Goal: Leave review/rating: Leave review/rating

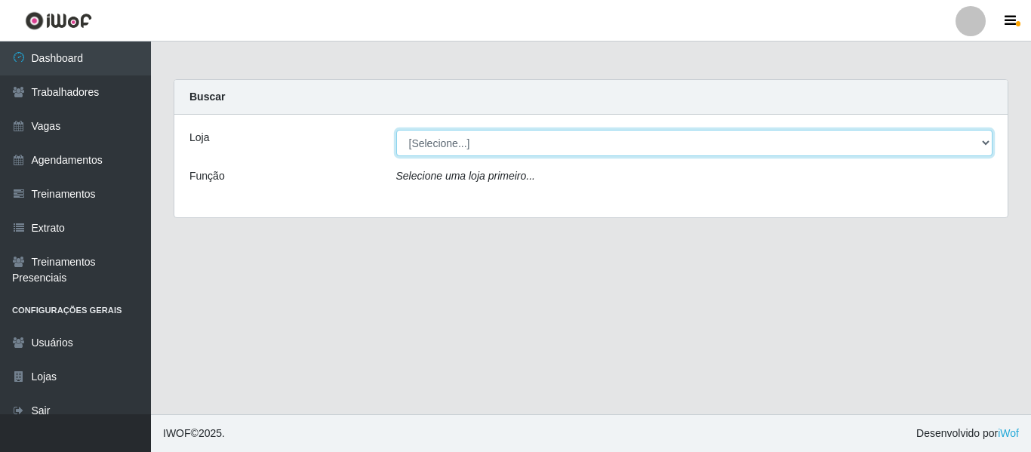
click at [621, 140] on select "[Selecione...] Rede Compras - CD Logistica" at bounding box center [694, 143] width 597 height 26
select select "429"
click at [396, 130] on select "[Selecione...] Rede Compras - CD Logistica" at bounding box center [694, 143] width 597 height 26
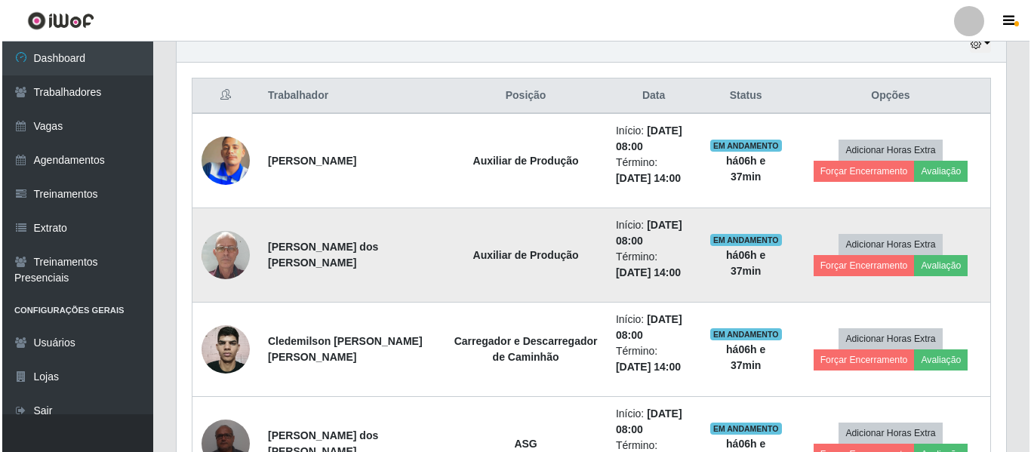
scroll to position [659, 0]
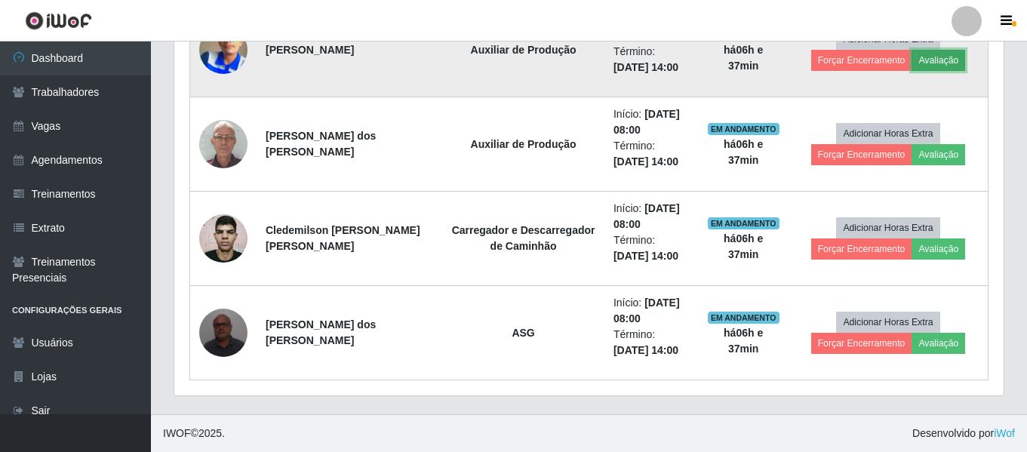
click at [950, 60] on button "Avaliação" at bounding box center [938, 60] width 54 height 21
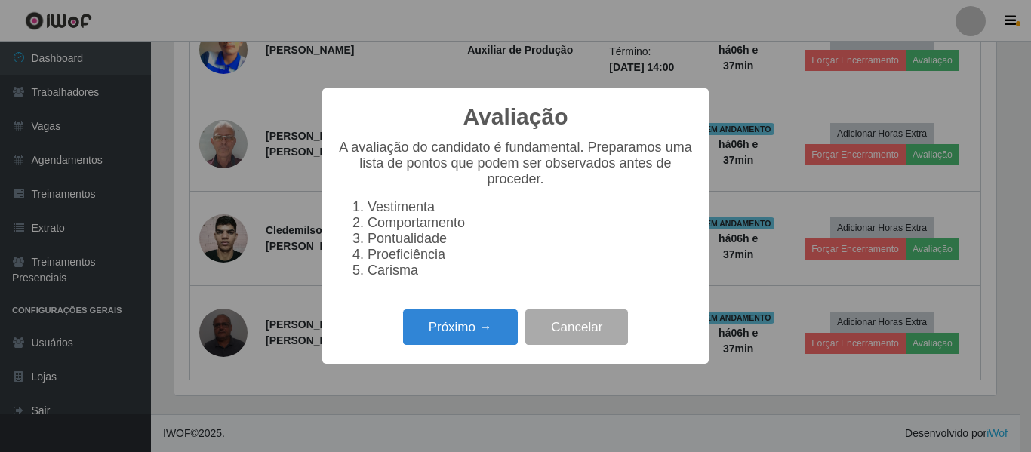
scroll to position [313, 822]
click at [444, 326] on button "Próximo →" at bounding box center [460, 326] width 115 height 35
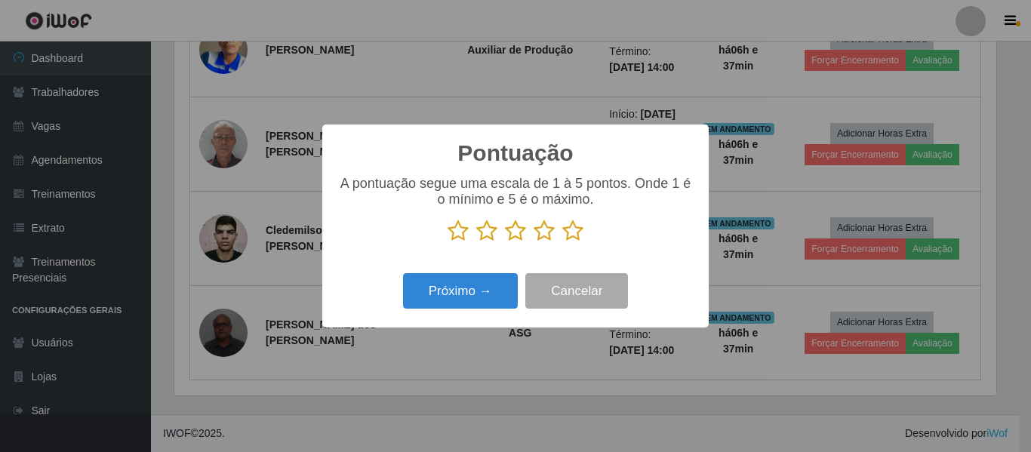
scroll to position [754118, 753610]
drag, startPoint x: 577, startPoint y: 230, endPoint x: 567, endPoint y: 238, distance: 12.4
click at [571, 235] on icon at bounding box center [572, 231] width 21 height 23
click at [562, 242] on input "radio" at bounding box center [562, 242] width 0 height 0
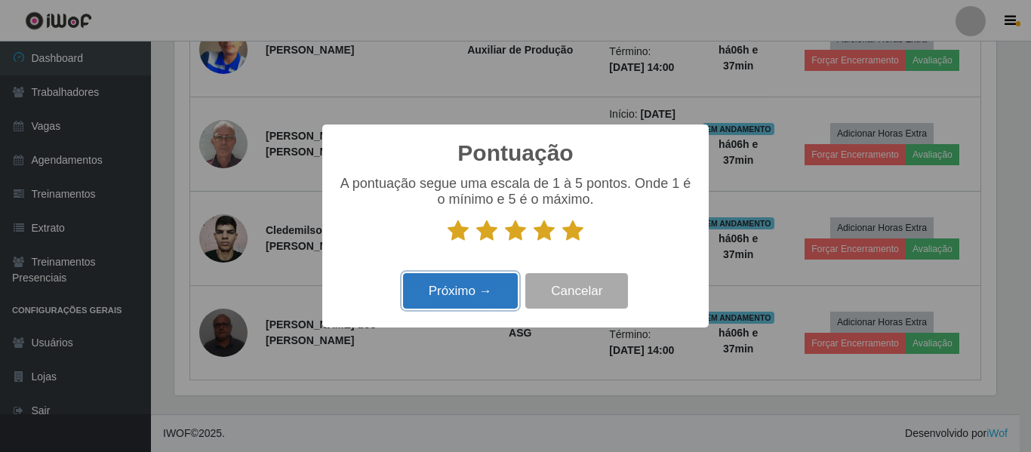
click at [485, 286] on button "Próximo →" at bounding box center [460, 290] width 115 height 35
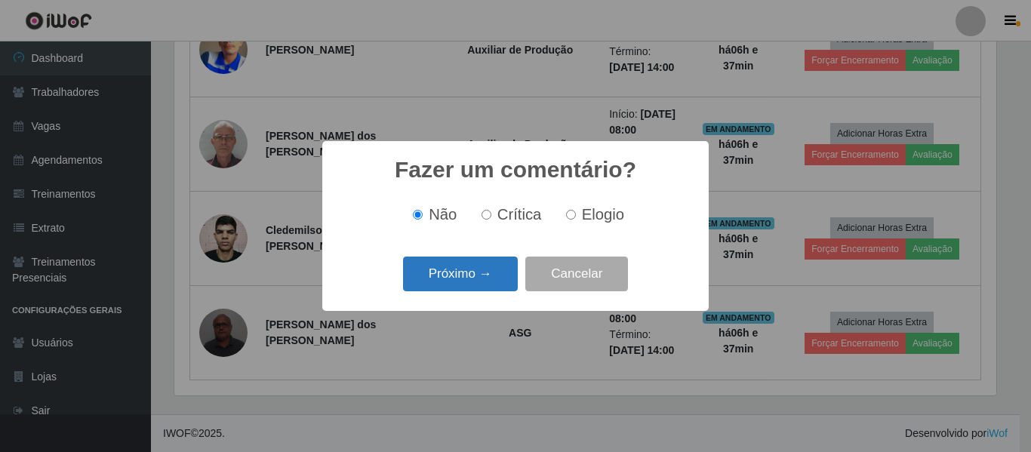
click at [499, 277] on button "Próximo →" at bounding box center [460, 274] width 115 height 35
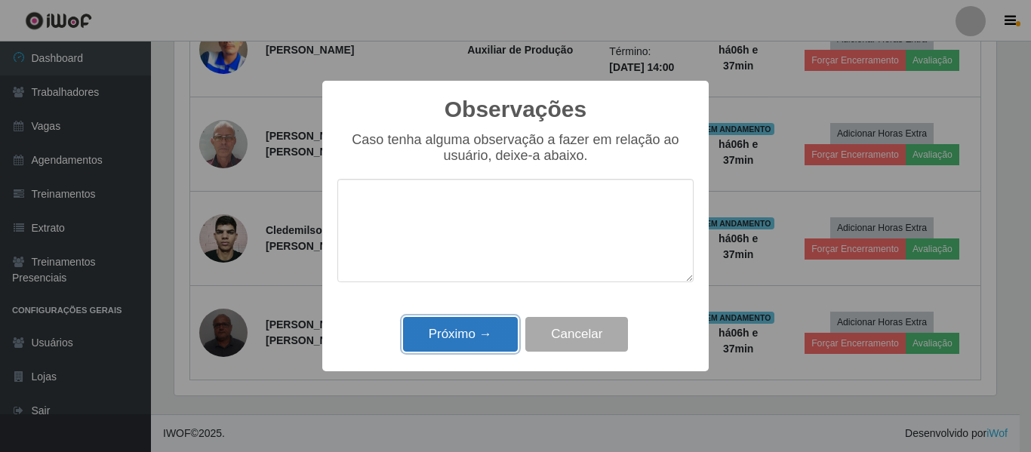
click at [485, 339] on button "Próximo →" at bounding box center [460, 334] width 115 height 35
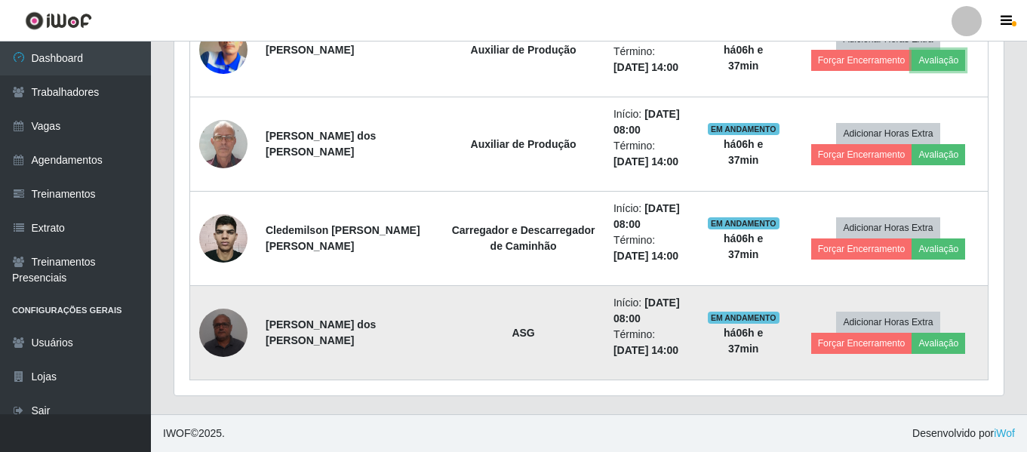
scroll to position [313, 829]
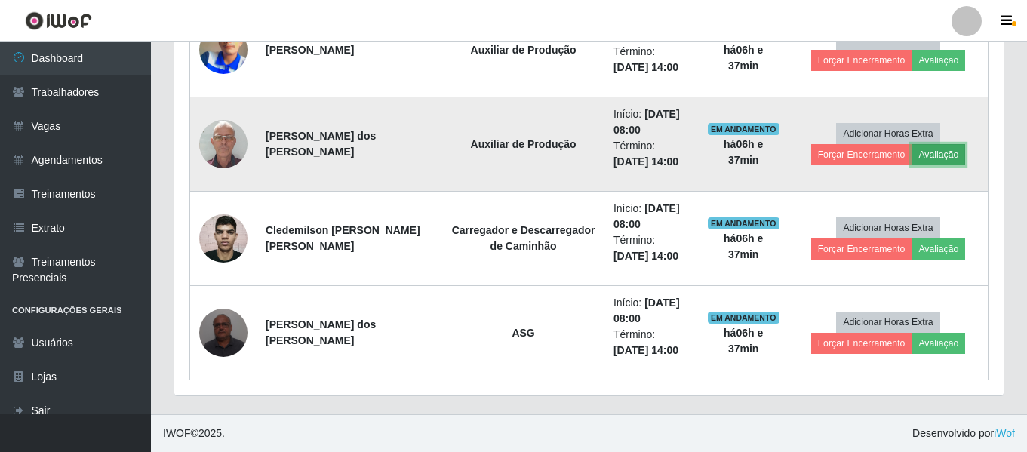
click at [929, 160] on button "Avaliação" at bounding box center [938, 154] width 54 height 21
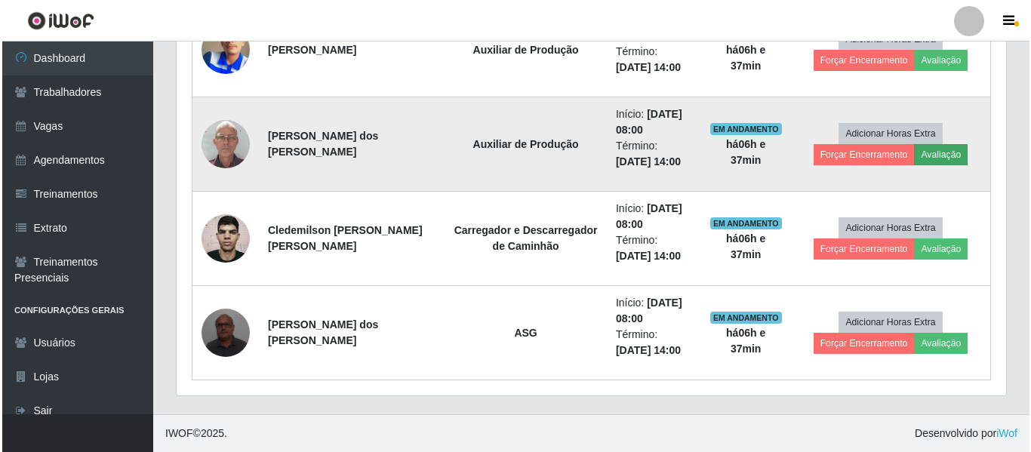
scroll to position [313, 822]
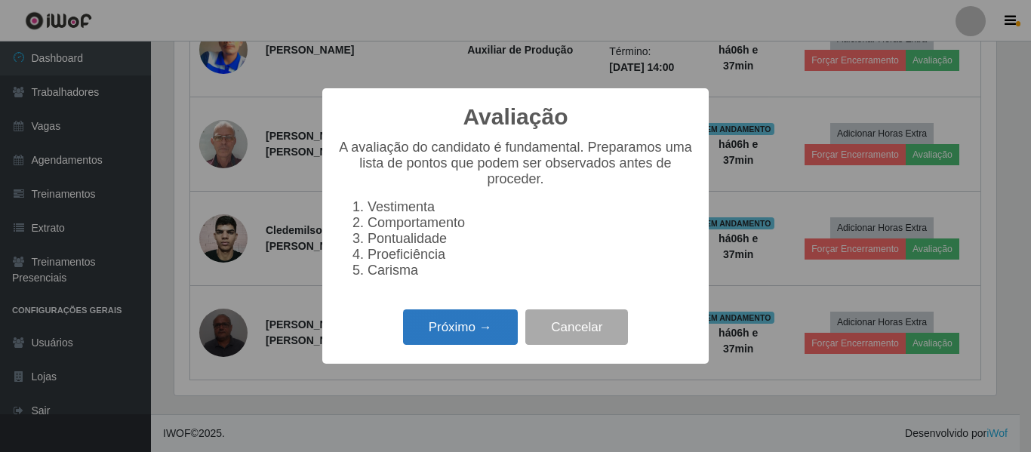
click at [458, 336] on button "Próximo →" at bounding box center [460, 326] width 115 height 35
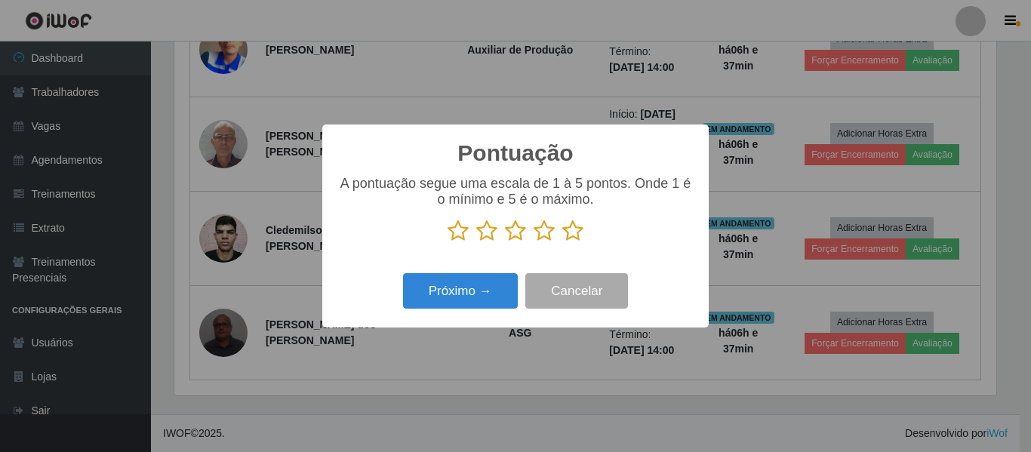
click at [576, 238] on icon at bounding box center [572, 231] width 21 height 23
click at [562, 242] on input "radio" at bounding box center [562, 242] width 0 height 0
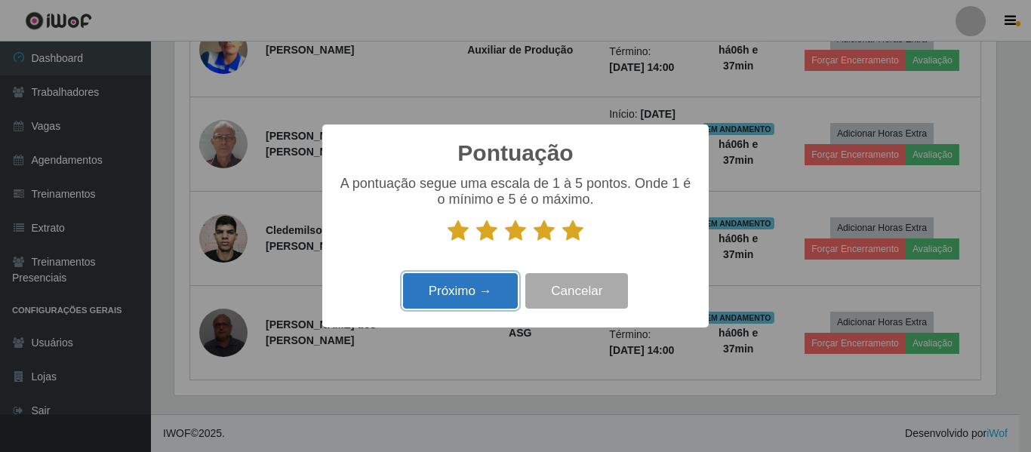
click at [481, 297] on button "Próximo →" at bounding box center [460, 290] width 115 height 35
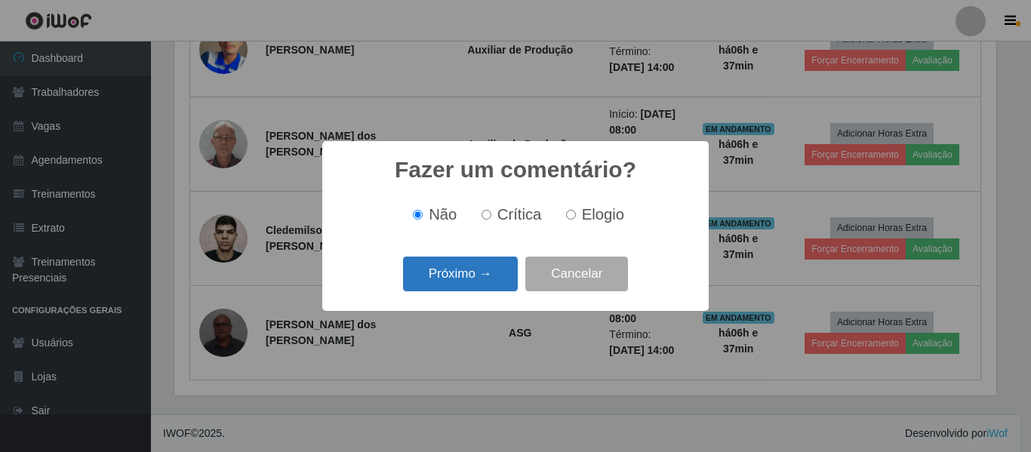
click at [492, 276] on button "Próximo →" at bounding box center [460, 274] width 115 height 35
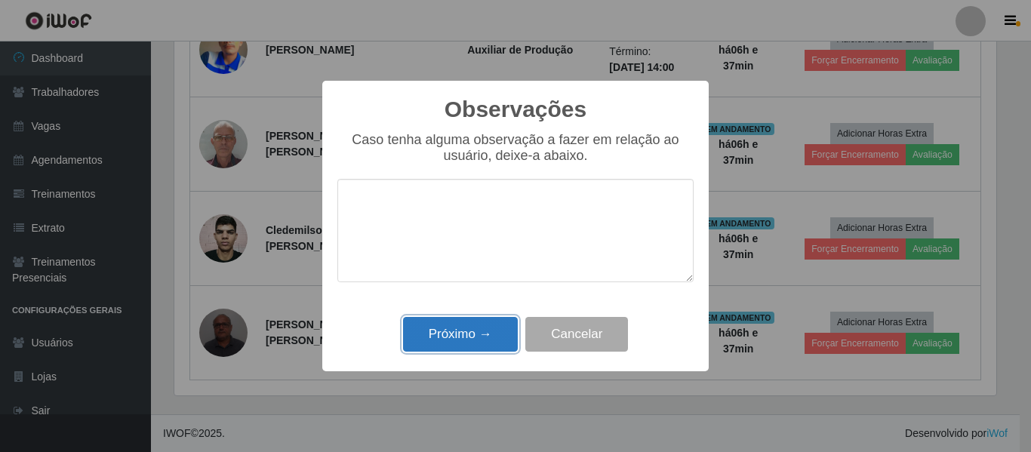
click at [475, 336] on button "Próximo →" at bounding box center [460, 334] width 115 height 35
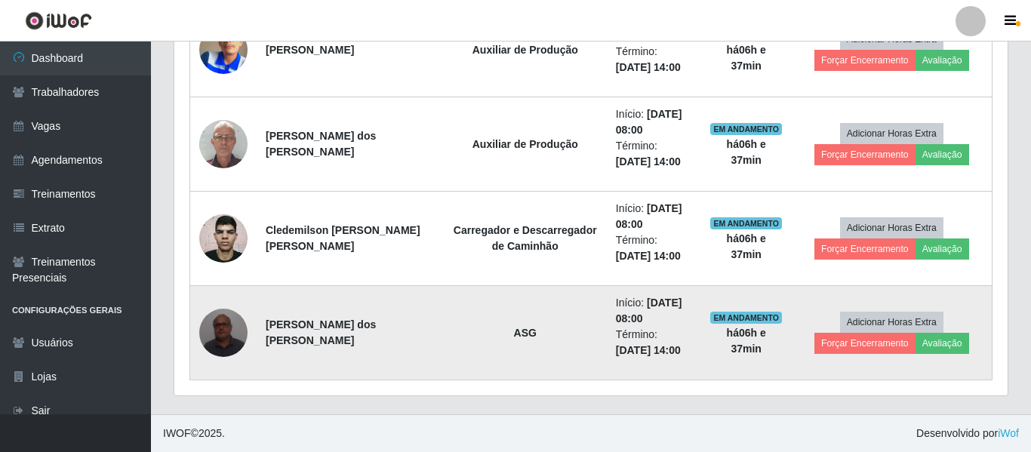
scroll to position [313, 829]
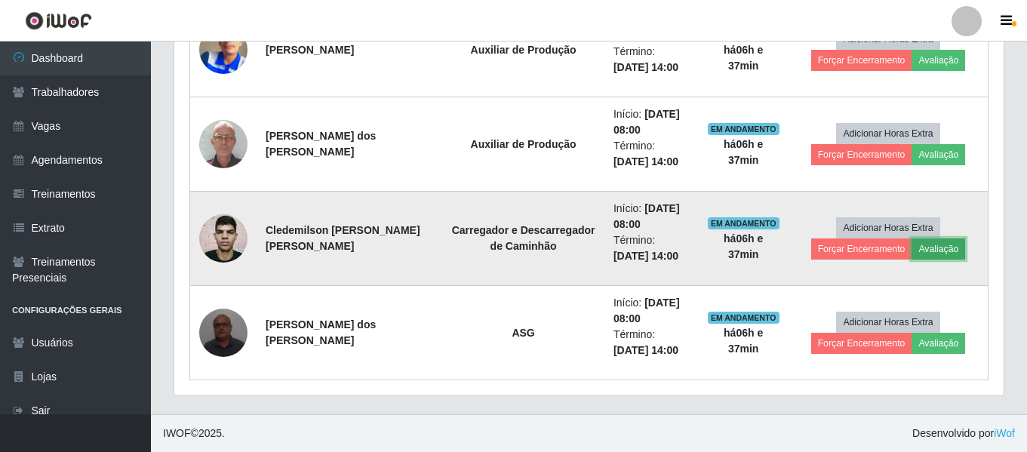
click at [919, 250] on button "Avaliação" at bounding box center [938, 248] width 54 height 21
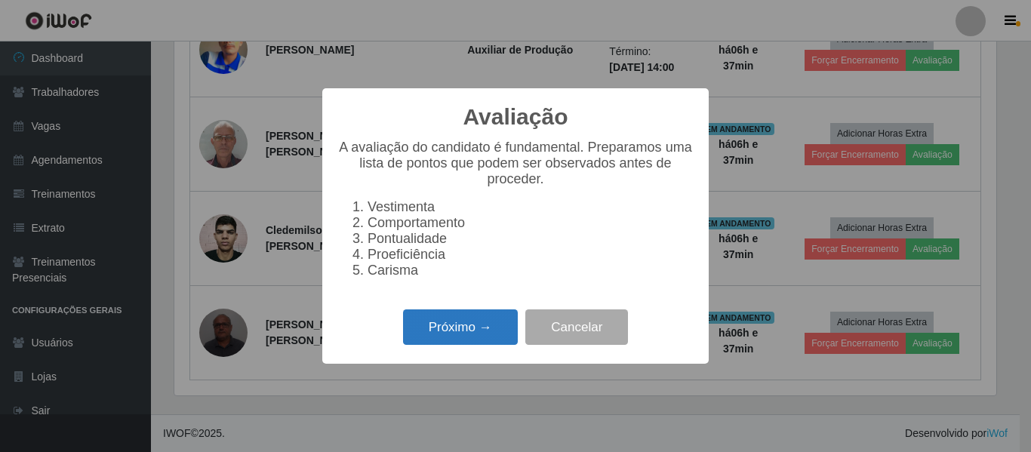
click at [443, 336] on button "Próximo →" at bounding box center [460, 326] width 115 height 35
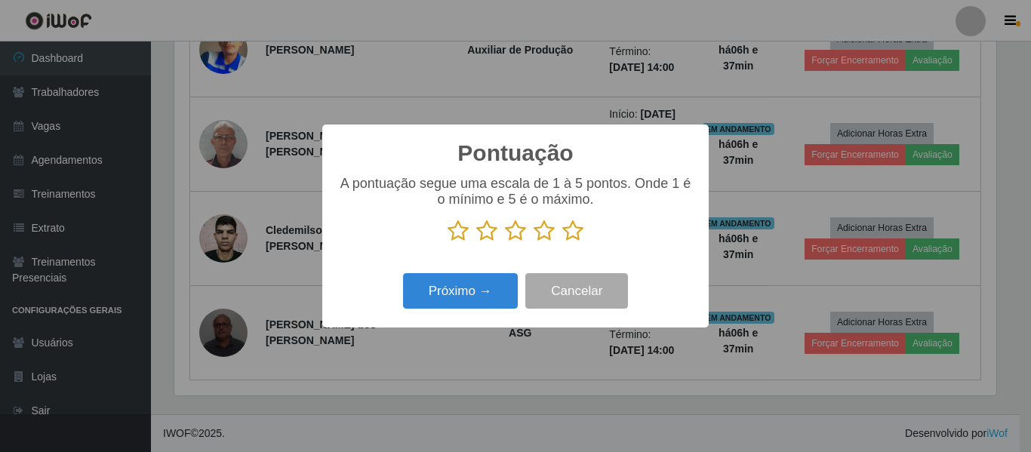
drag, startPoint x: 573, startPoint y: 234, endPoint x: 538, endPoint y: 248, distance: 37.5
click at [573, 235] on icon at bounding box center [572, 231] width 21 height 23
click at [562, 242] on input "radio" at bounding box center [562, 242] width 0 height 0
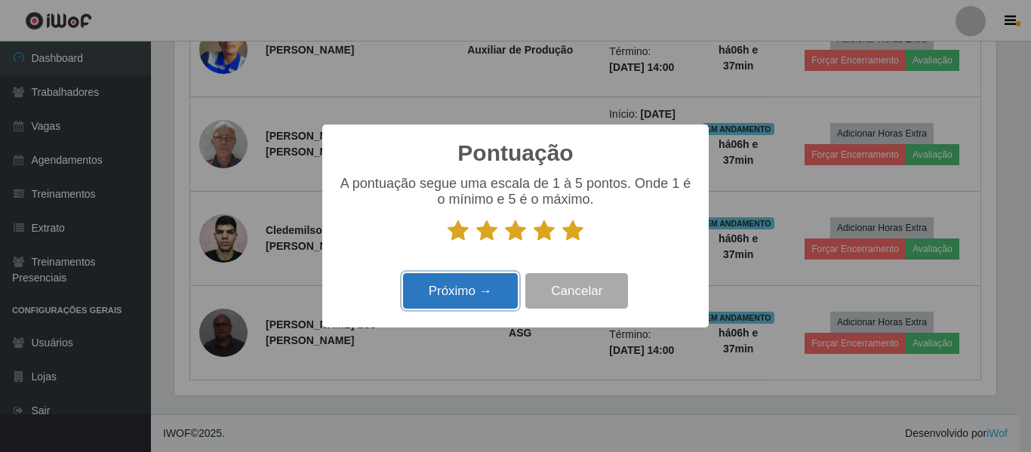
click at [460, 295] on button "Próximo →" at bounding box center [460, 290] width 115 height 35
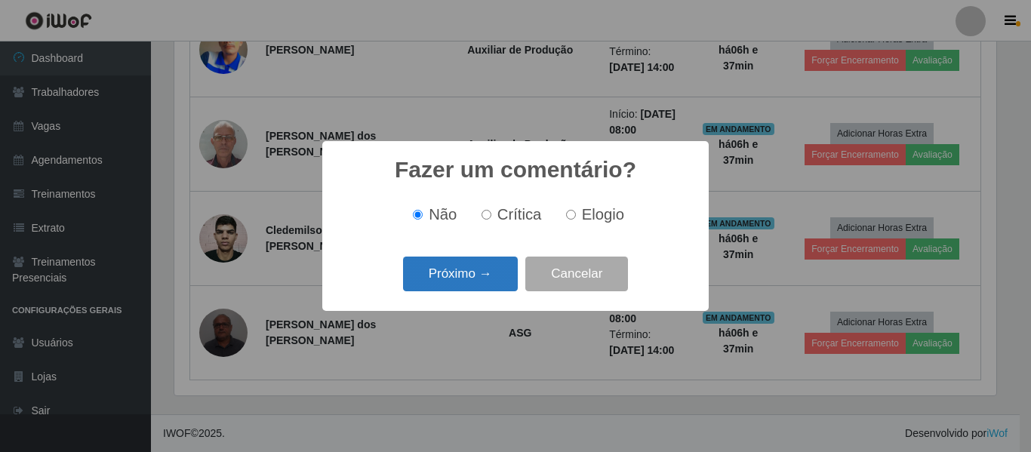
click at [490, 276] on button "Próximo →" at bounding box center [460, 274] width 115 height 35
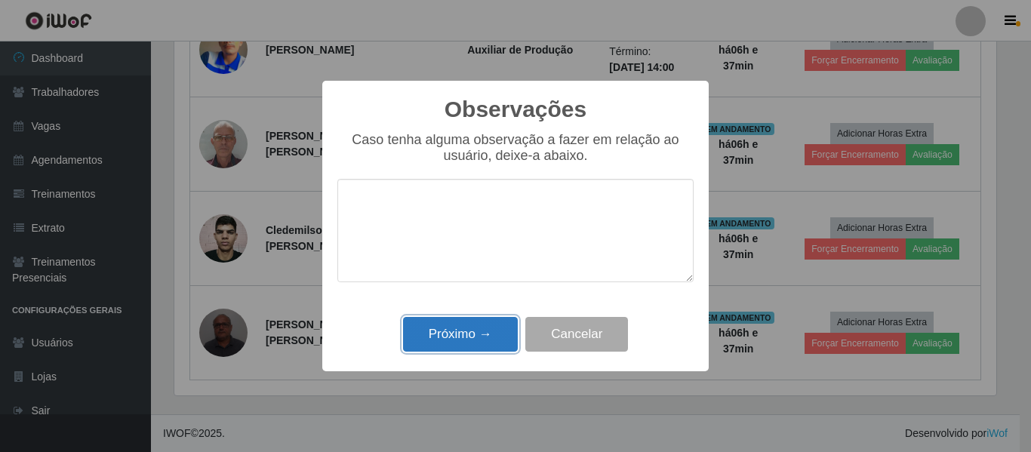
click at [472, 331] on button "Próximo →" at bounding box center [460, 334] width 115 height 35
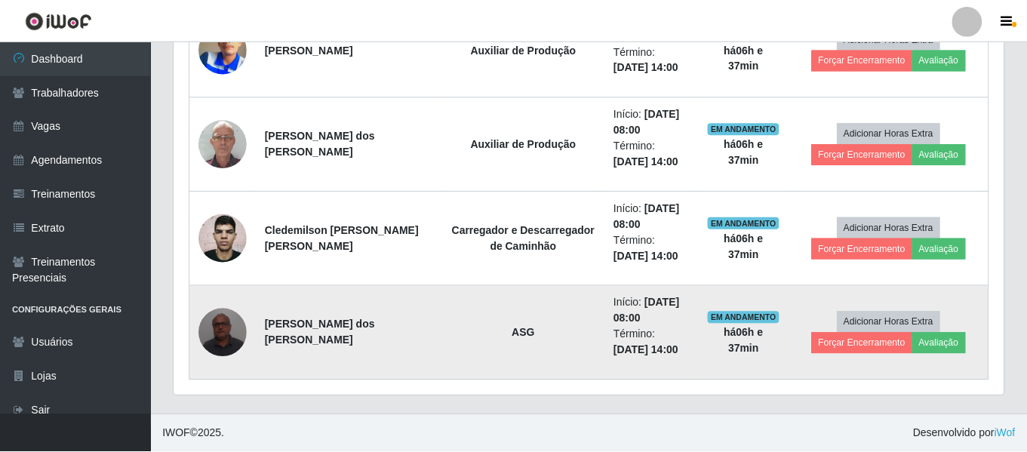
scroll to position [313, 829]
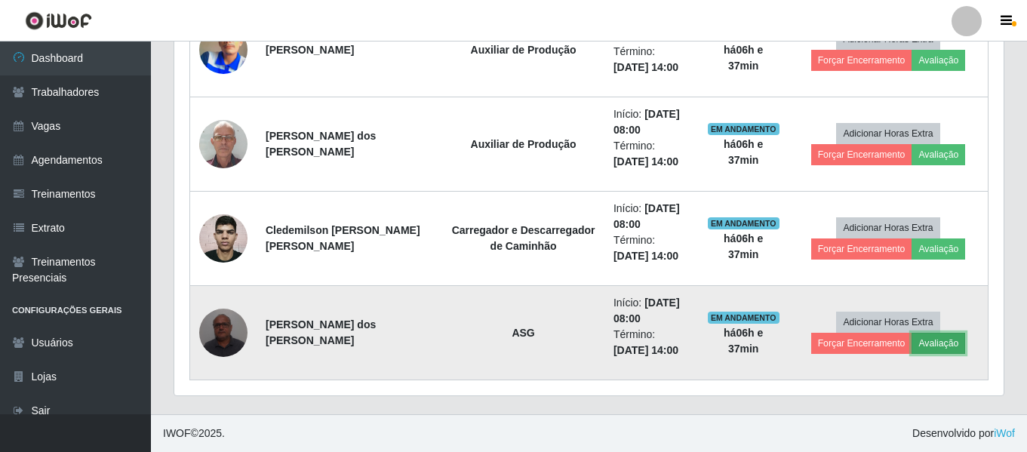
click at [924, 346] on button "Avaliação" at bounding box center [938, 343] width 54 height 21
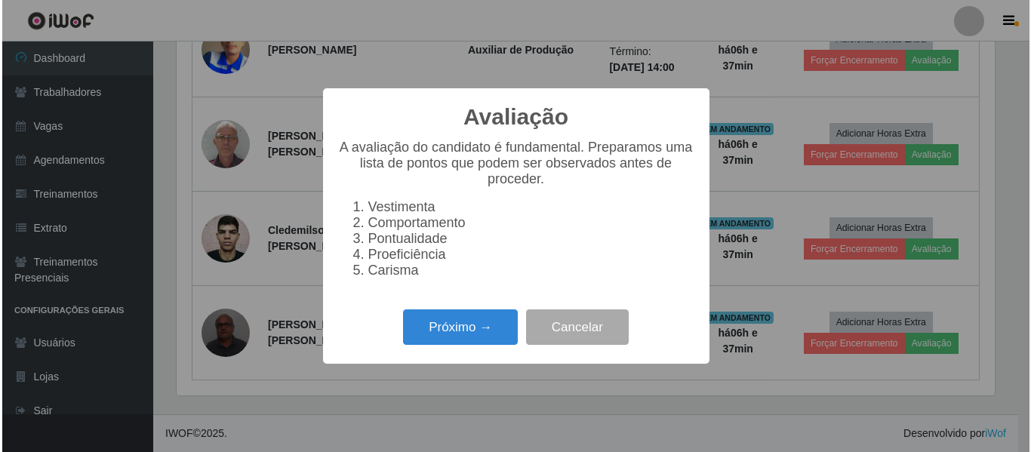
scroll to position [313, 822]
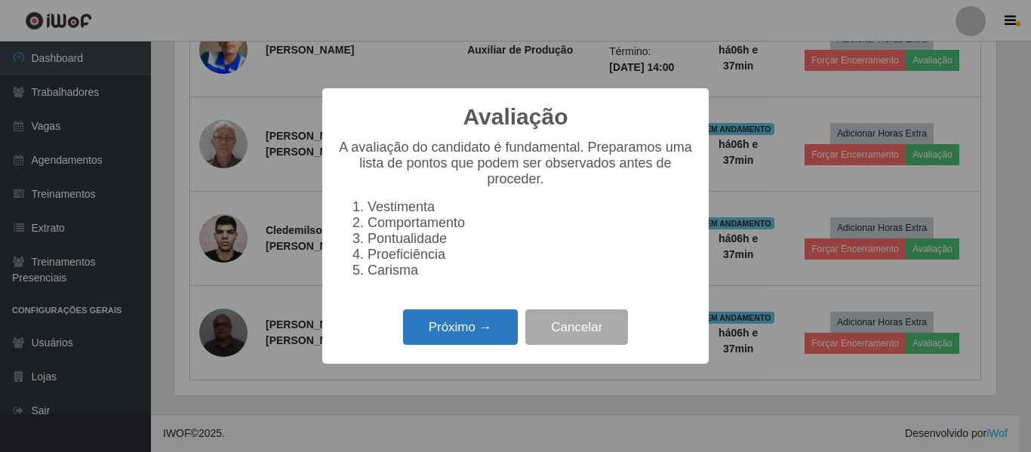
click at [425, 344] on button "Próximo →" at bounding box center [460, 326] width 115 height 35
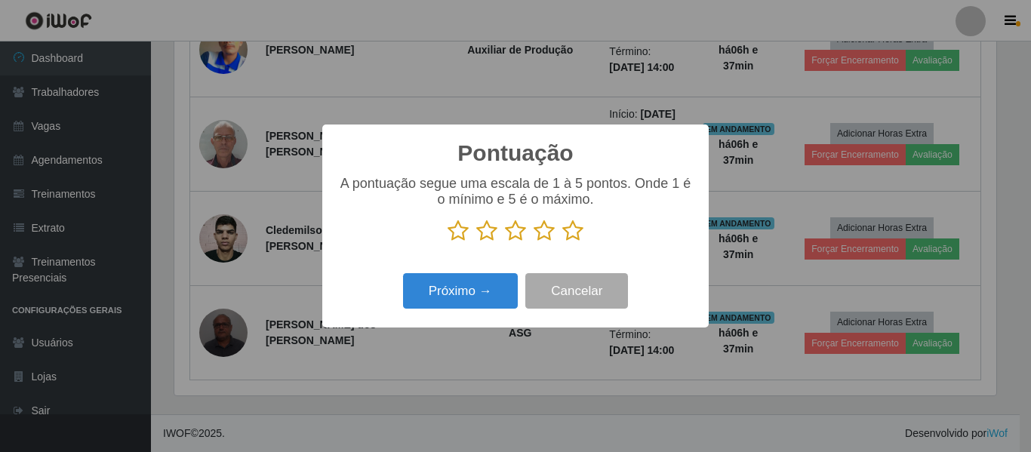
scroll to position [754118, 753610]
drag, startPoint x: 571, startPoint y: 235, endPoint x: 528, endPoint y: 254, distance: 47.0
click at [567, 238] on icon at bounding box center [572, 231] width 21 height 23
click at [562, 242] on input "radio" at bounding box center [562, 242] width 0 height 0
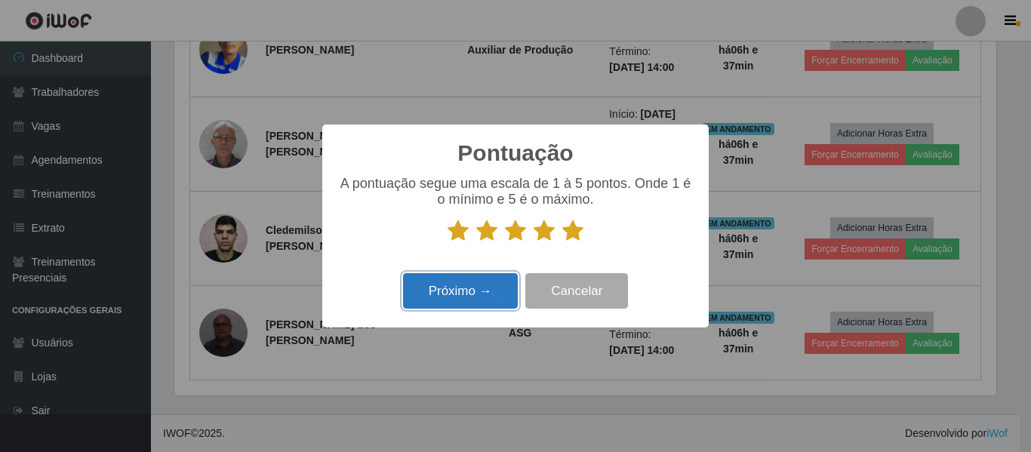
click at [430, 296] on button "Próximo →" at bounding box center [460, 290] width 115 height 35
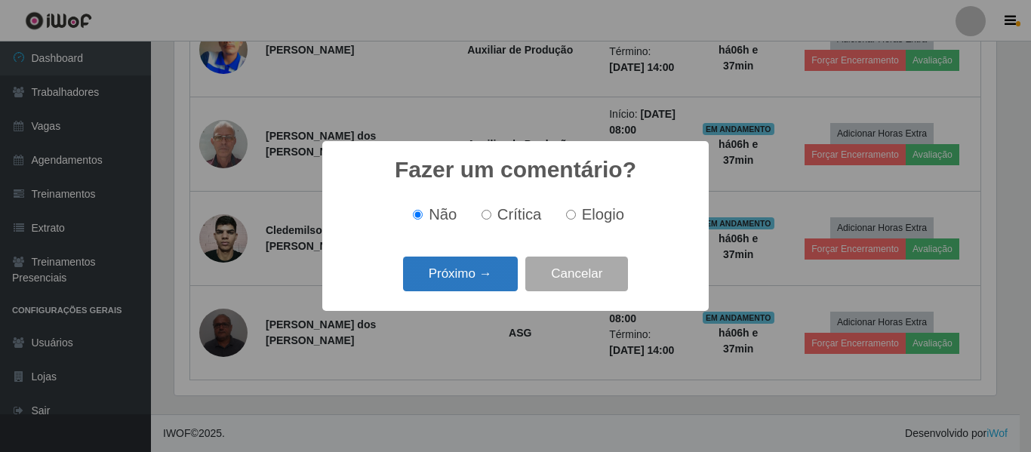
click at [487, 284] on button "Próximo →" at bounding box center [460, 274] width 115 height 35
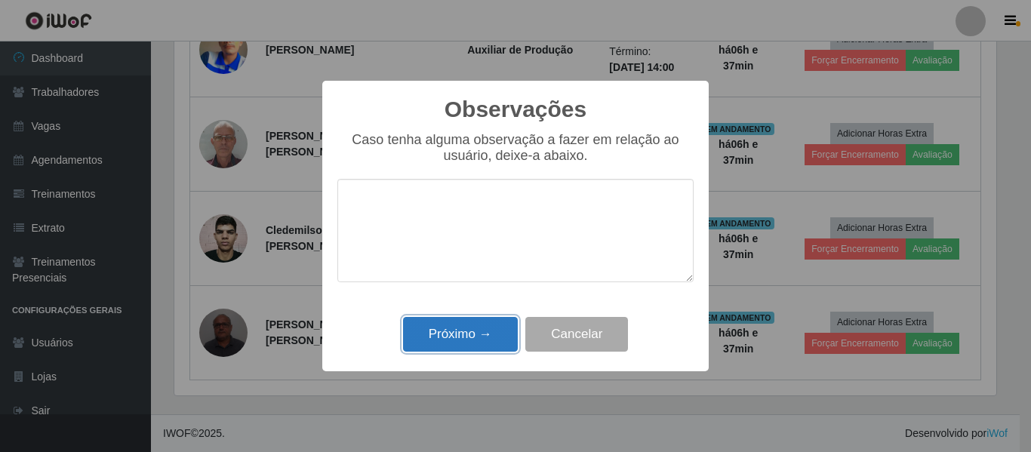
click at [492, 339] on button "Próximo →" at bounding box center [460, 334] width 115 height 35
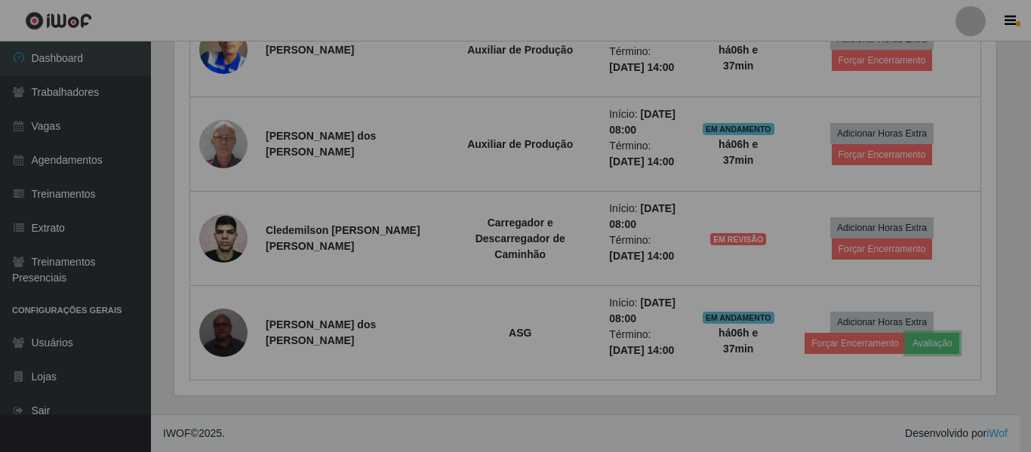
scroll to position [313, 829]
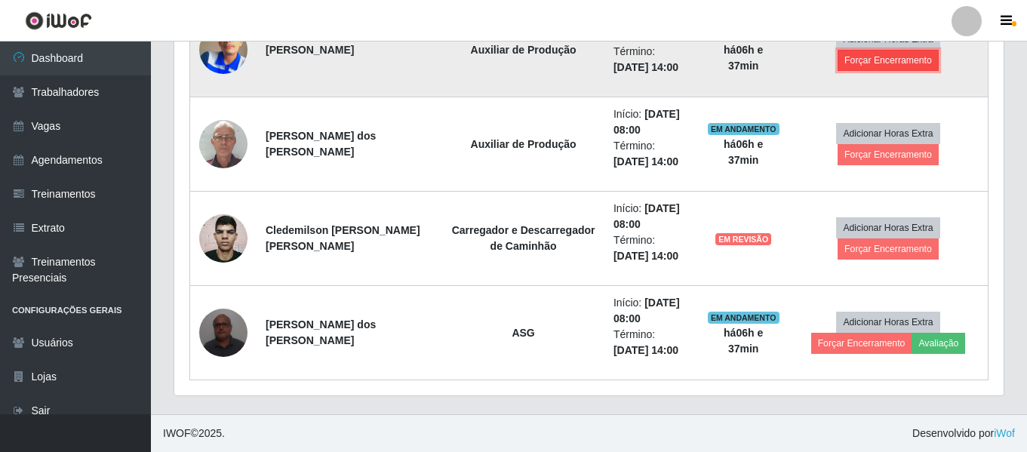
click at [889, 55] on button "Forçar Encerramento" at bounding box center [887, 60] width 101 height 21
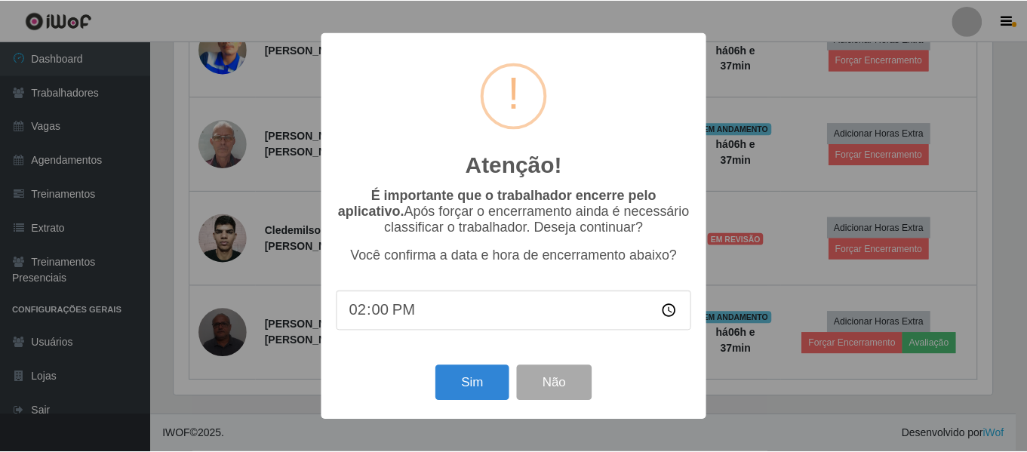
scroll to position [0, 0]
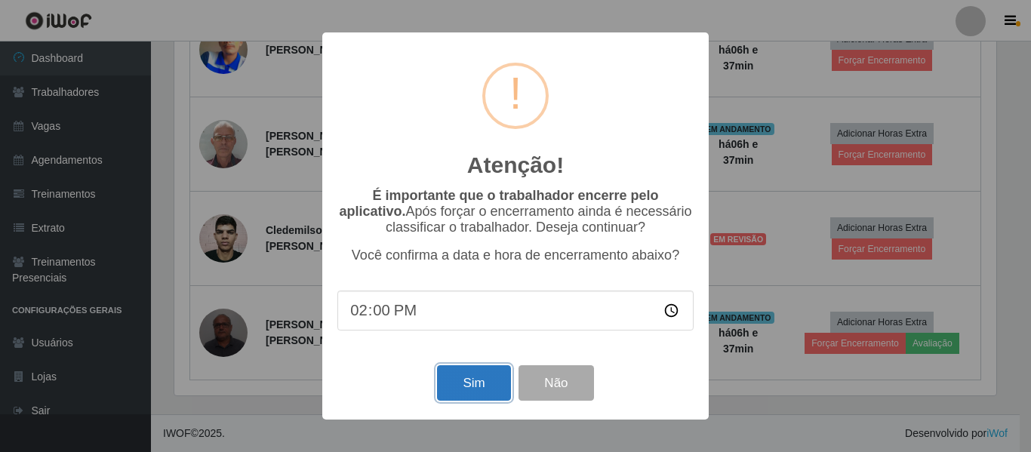
click at [484, 384] on button "Sim" at bounding box center [473, 382] width 73 height 35
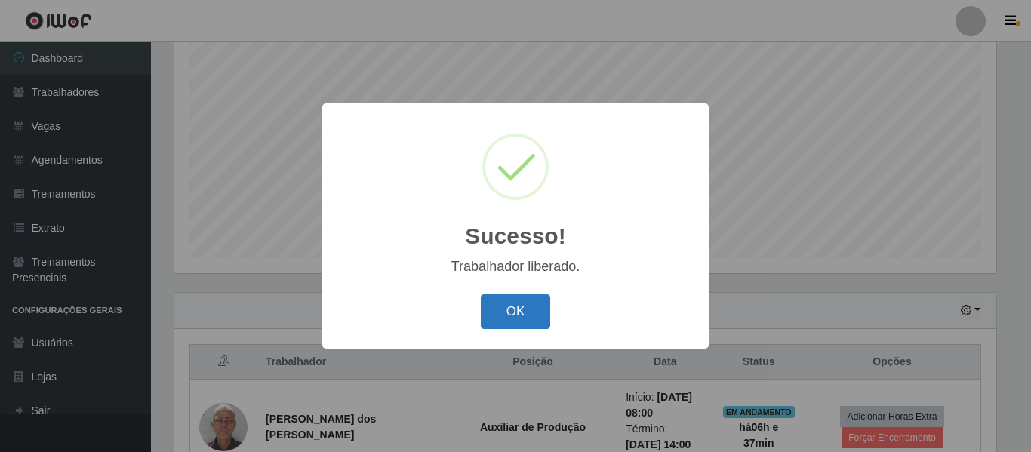
click at [536, 307] on button "OK" at bounding box center [516, 311] width 70 height 35
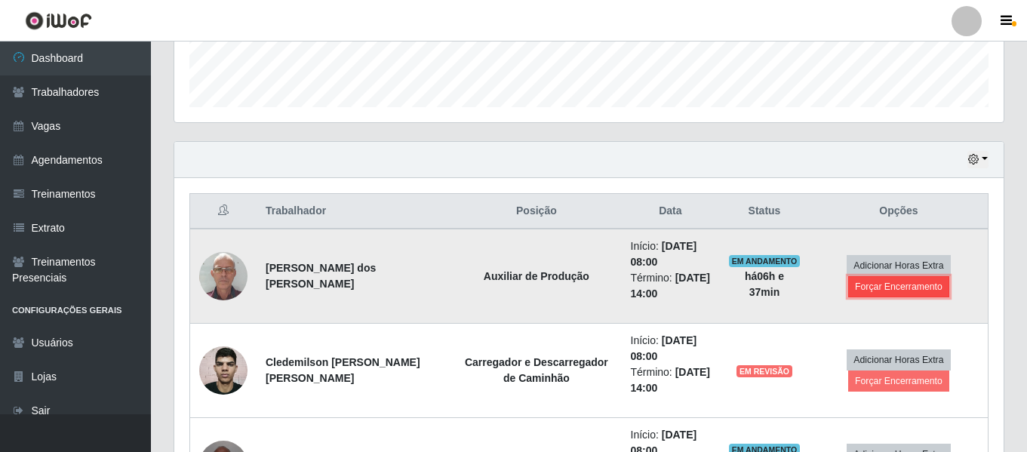
click at [881, 290] on button "Forçar Encerramento" at bounding box center [898, 286] width 101 height 21
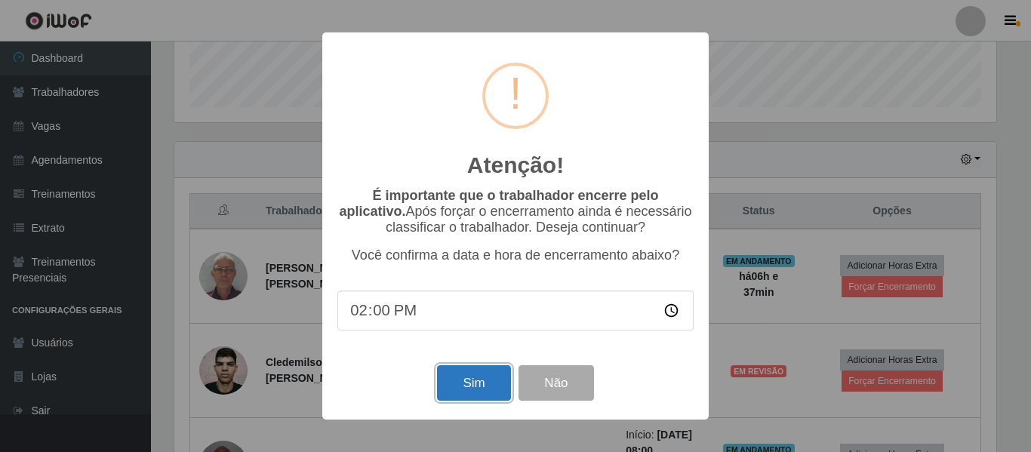
click at [490, 389] on button "Sim" at bounding box center [473, 382] width 73 height 35
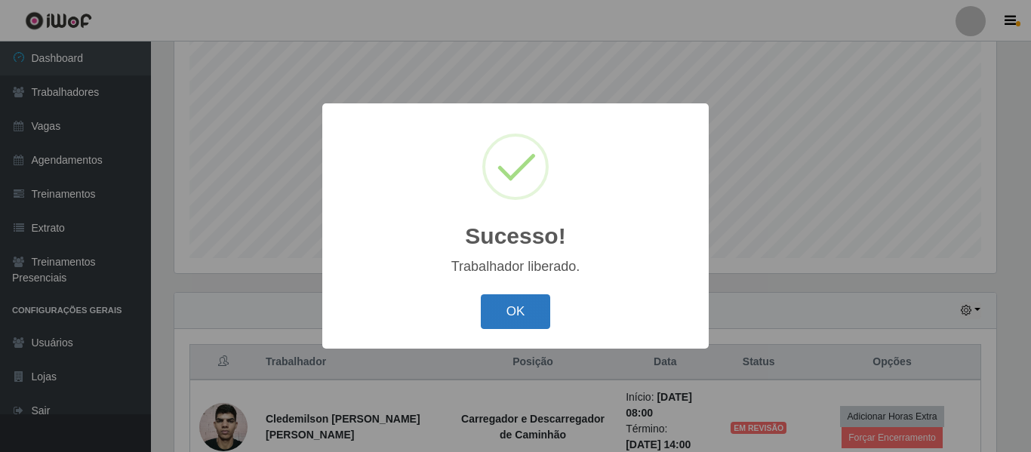
click at [510, 321] on button "OK" at bounding box center [516, 311] width 70 height 35
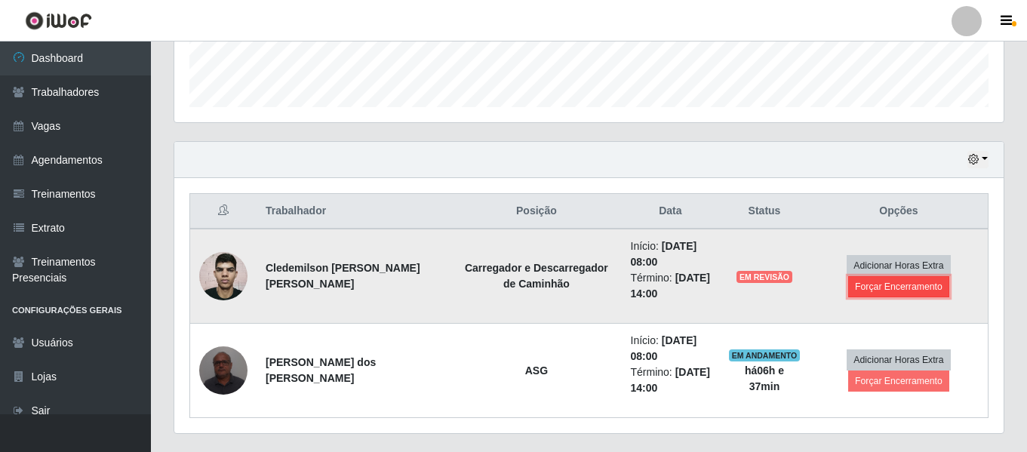
click at [878, 282] on button "Forçar Encerramento" at bounding box center [898, 286] width 101 height 21
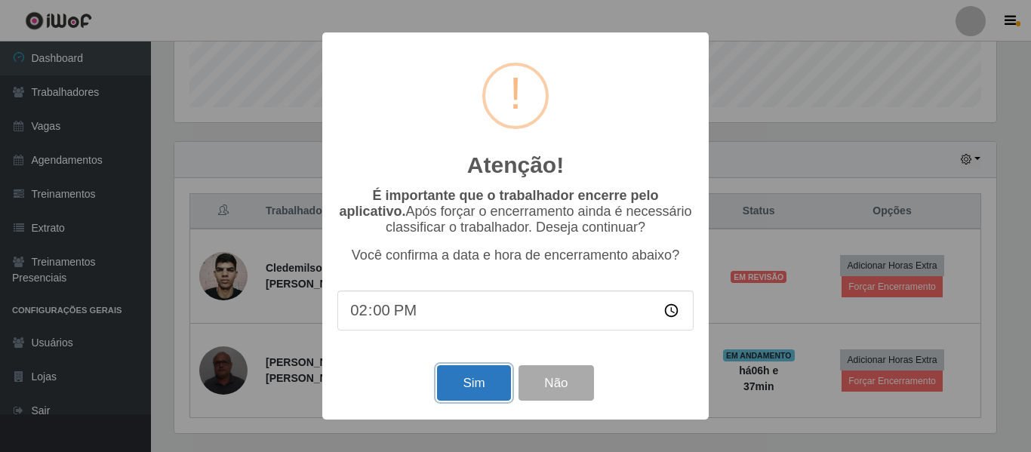
click at [486, 392] on button "Sim" at bounding box center [473, 382] width 73 height 35
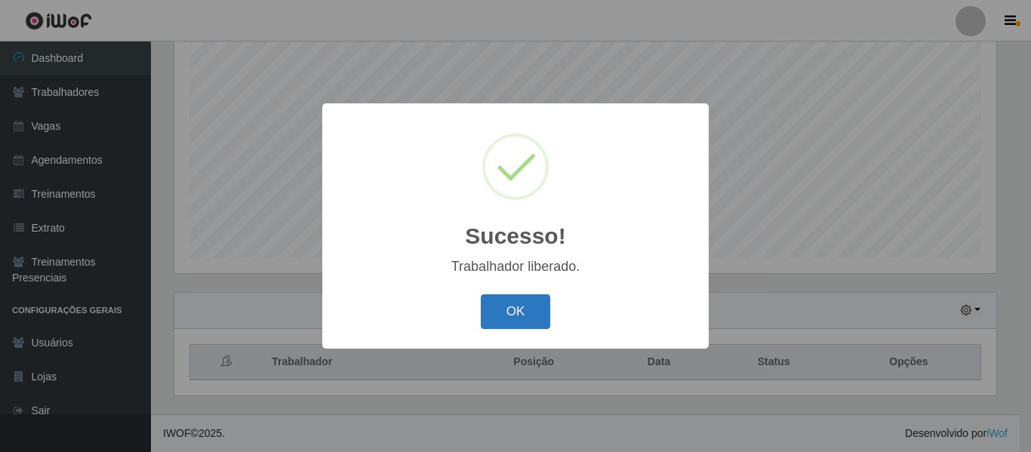
click at [509, 310] on button "OK" at bounding box center [516, 311] width 70 height 35
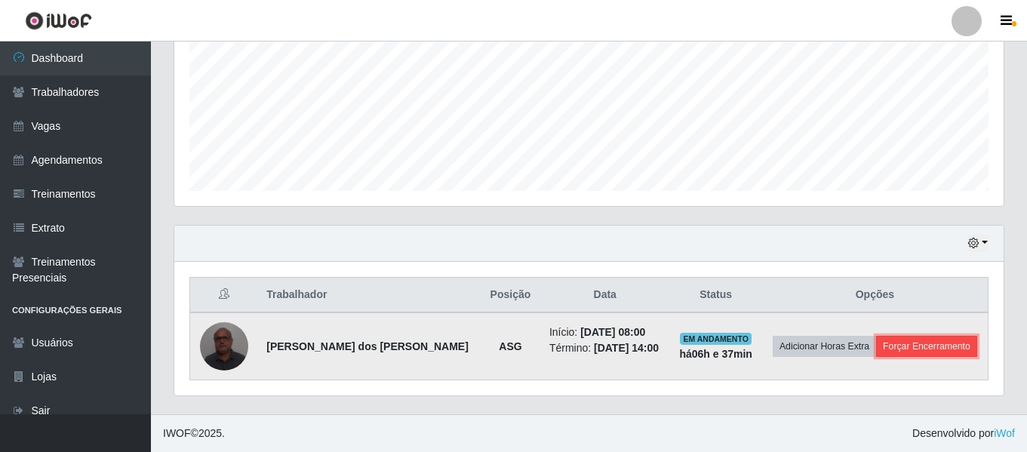
click at [911, 339] on button "Forçar Encerramento" at bounding box center [926, 346] width 101 height 21
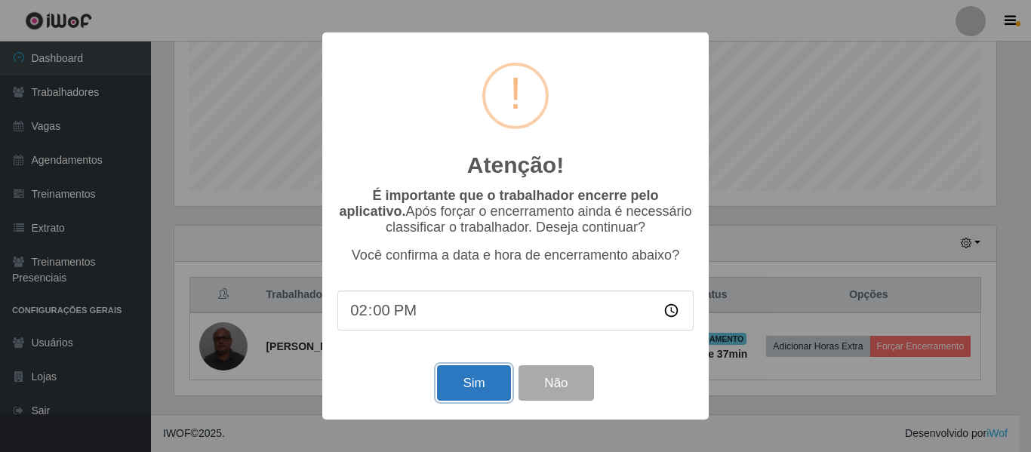
click at [440, 386] on button "Sim" at bounding box center [473, 382] width 73 height 35
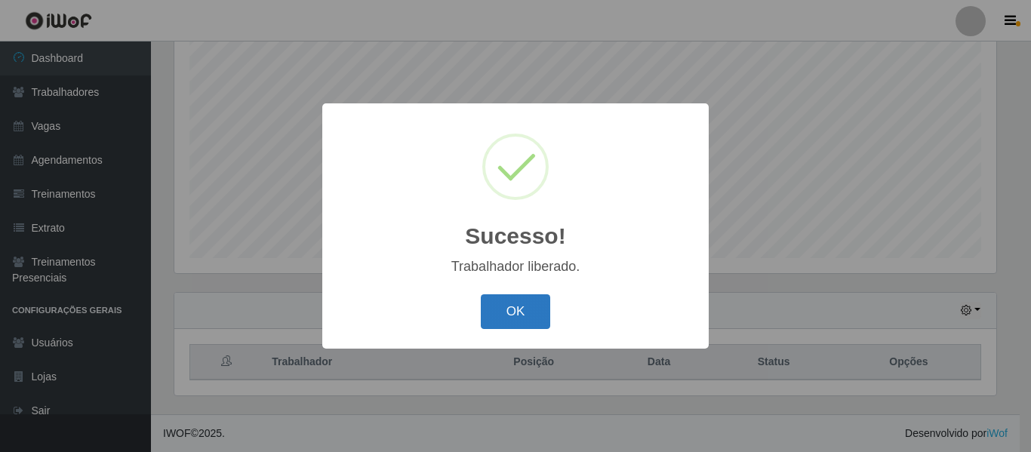
click at [518, 314] on button "OK" at bounding box center [516, 311] width 70 height 35
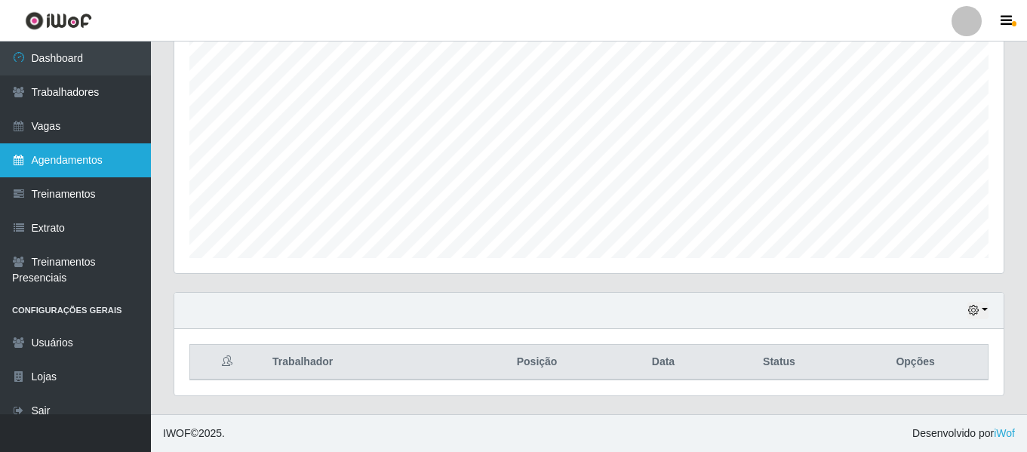
click at [54, 156] on link "Agendamentos" at bounding box center [75, 160] width 151 height 34
